Goal: Task Accomplishment & Management: Manage account settings

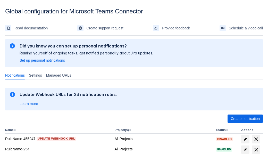
click at [245, 119] on span "Create notification" at bounding box center [245, 118] width 29 height 8
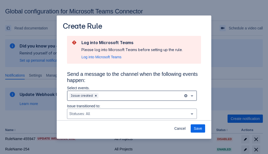
click at [132, 96] on div "Scrollable content" at bounding box center [140, 96] width 82 height 6
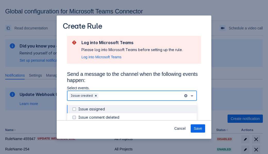
click at [136, 139] on div "Issue created" at bounding box center [135, 141] width 115 height 5
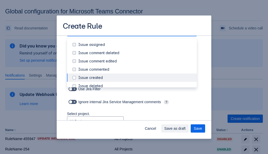
click at [136, 124] on div "Issue updated" at bounding box center [135, 126] width 115 height 5
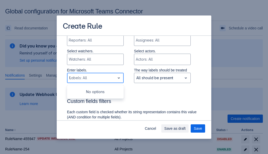
type input "939657_label"
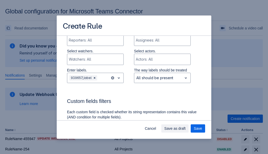
scroll to position [347, 0]
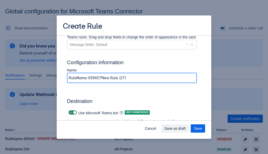
type input "RuleName-939657New Rule (27)"
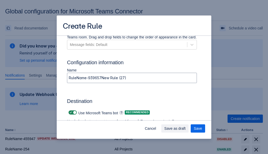
click at [70, 112] on span "Scrollable content" at bounding box center [71, 112] width 4 height 4
click at [70, 112] on input "Scrollable content" at bounding box center [70, 112] width 3 height 3
checkbox input "false"
type input "[URL][DOMAIN_NAME][DATE]"
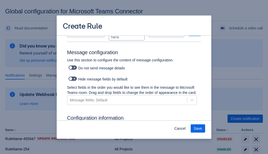
click at [198, 128] on span "Save" at bounding box center [198, 128] width 8 height 8
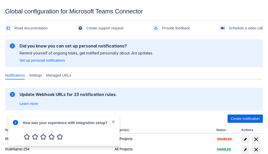
click at [17, 126] on div at bounding box center [15, 130] width 6 height 22
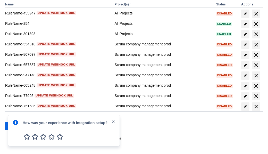
click at [17, 126] on div at bounding box center [15, 130] width 6 height 22
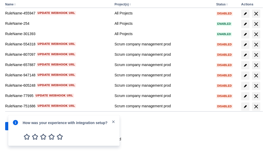
click at [17, 126] on div at bounding box center [15, 130] width 6 height 22
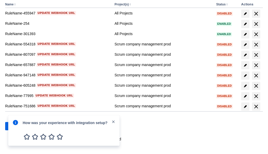
click at [17, 126] on div at bounding box center [15, 130] width 6 height 22
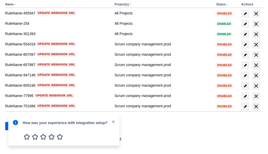
click at [17, 126] on div at bounding box center [15, 130] width 6 height 22
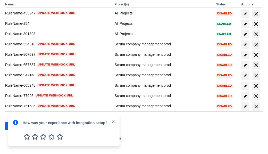
click at [17, 126] on div at bounding box center [15, 130] width 6 height 22
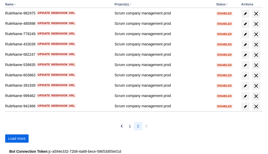
click at [17, 138] on span "Load more" at bounding box center [16, 138] width 17 height 8
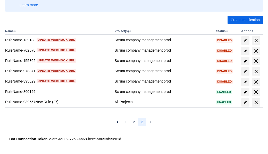
click at [256, 102] on span "delete" at bounding box center [256, 102] width 6 height 6
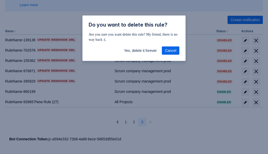
click at [140, 51] on span "Yes, delete it forever" at bounding box center [140, 50] width 33 height 8
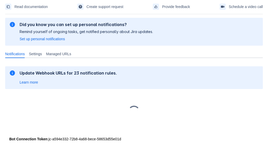
scroll to position [21, 0]
